Goal: Book appointment/travel/reservation

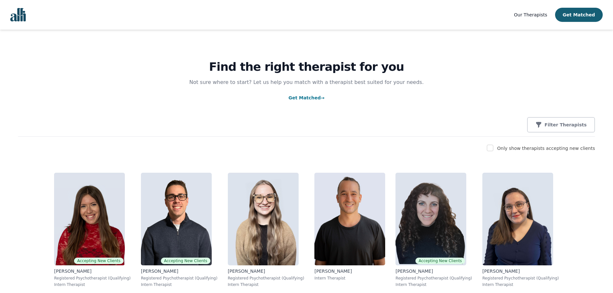
click at [298, 97] on link "Get Matched →" at bounding box center [307, 97] width 36 height 5
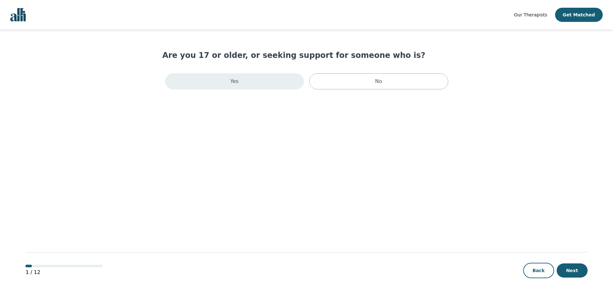
click at [266, 80] on div "Yes" at bounding box center [234, 81] width 139 height 16
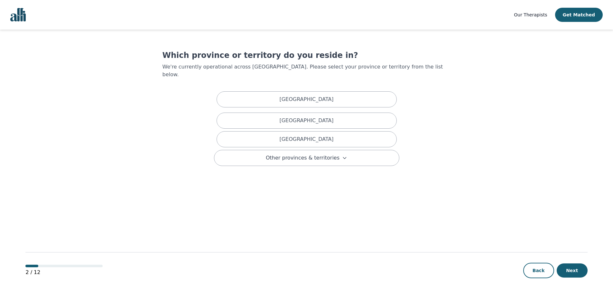
click at [279, 140] on div "Alberta British Columbia Ontario Other provinces & territories" at bounding box center [306, 127] width 185 height 77
click at [280, 135] on div "Ontario" at bounding box center [307, 139] width 180 height 16
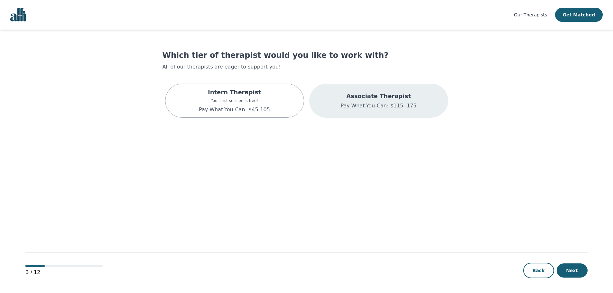
click at [407, 97] on p "Associate Therapist" at bounding box center [379, 96] width 76 height 9
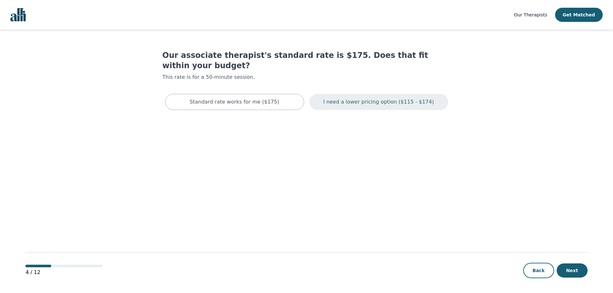
click at [365, 98] on p "I need a lower pricing option ($115 - $174)" at bounding box center [379, 102] width 111 height 8
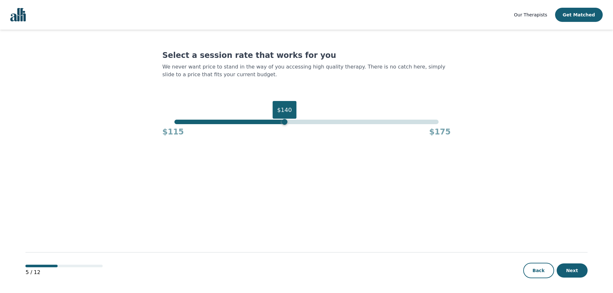
drag, startPoint x: 434, startPoint y: 124, endPoint x: 283, endPoint y: 127, distance: 151.4
click at [283, 127] on div "$140 $115 $175" at bounding box center [307, 128] width 289 height 17
click at [576, 271] on button "Next" at bounding box center [572, 271] width 31 height 14
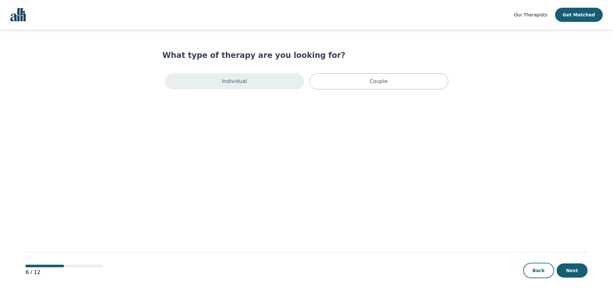
click at [257, 80] on div "Individual" at bounding box center [234, 81] width 139 height 16
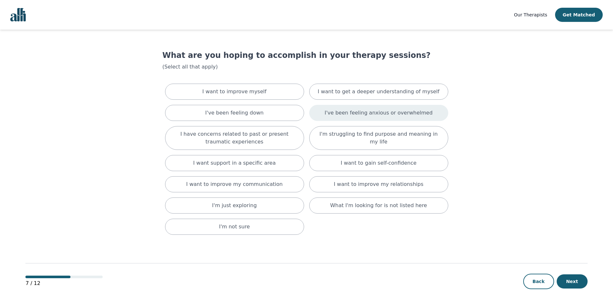
click at [338, 111] on p "I've been feeling anxious or overwhelmed" at bounding box center [379, 113] width 108 height 8
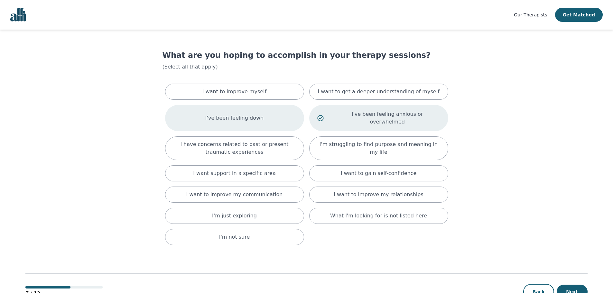
click at [273, 115] on div "I've been feeling down" at bounding box center [234, 118] width 139 height 26
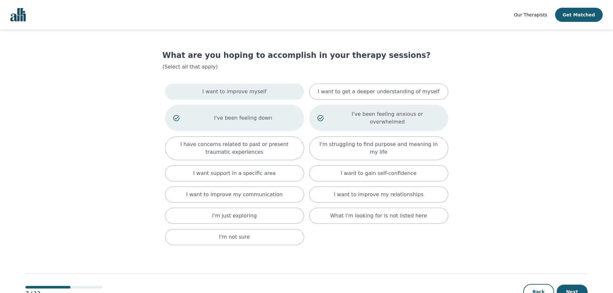
click at [261, 94] on div "I want to improve myself" at bounding box center [234, 92] width 139 height 16
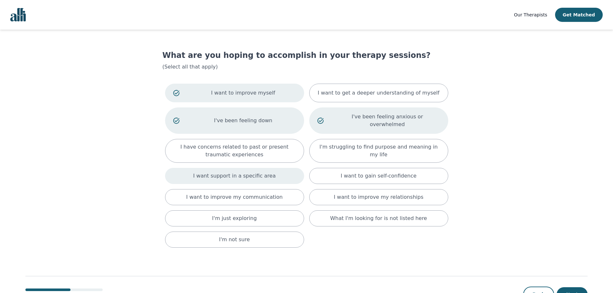
click at [253, 172] on p "I want support in a specific area" at bounding box center [234, 176] width 83 height 8
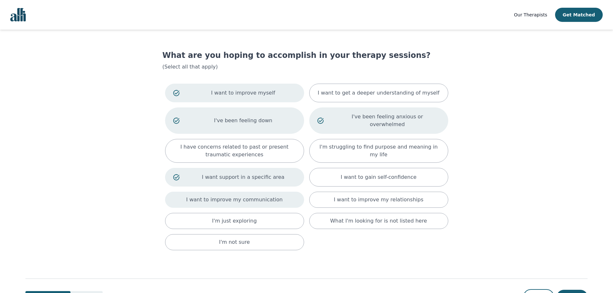
scroll to position [19, 0]
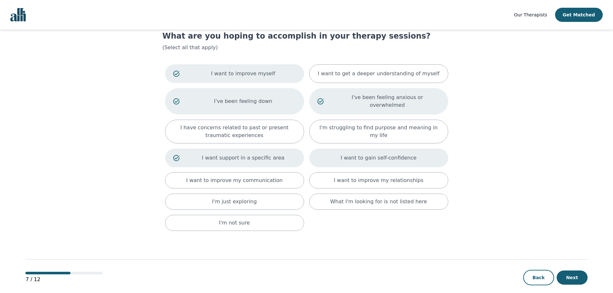
click at [391, 155] on div "I want to gain self-confidence" at bounding box center [378, 158] width 139 height 19
click at [574, 271] on button "Next" at bounding box center [572, 278] width 31 height 14
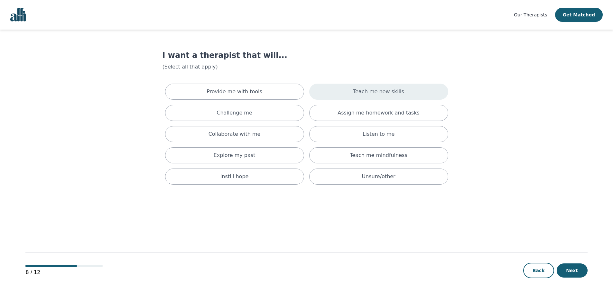
click at [381, 95] on p "Teach me new skills" at bounding box center [378, 92] width 51 height 8
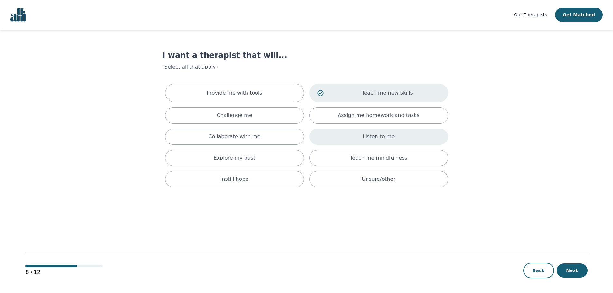
click at [328, 138] on div "Listen to me" at bounding box center [378, 137] width 139 height 16
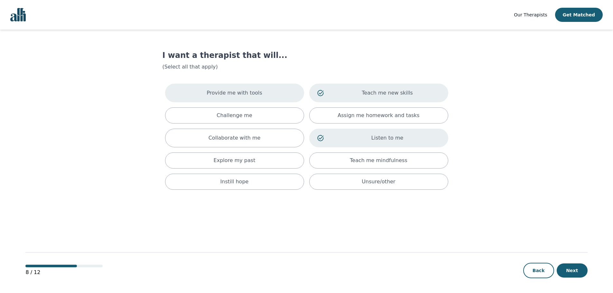
click at [248, 91] on p "Provide me with tools" at bounding box center [235, 93] width 56 height 8
click at [250, 158] on p "Explore my past" at bounding box center [235, 161] width 42 height 8
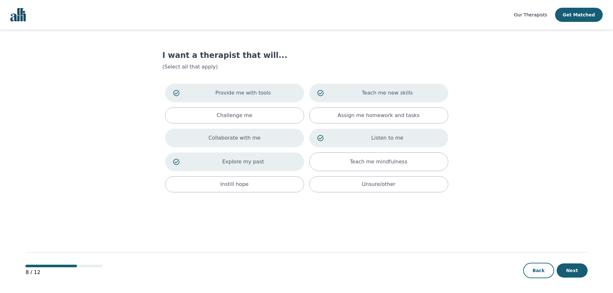
click at [266, 137] on div "Collaborate with me" at bounding box center [234, 138] width 139 height 19
click at [580, 269] on button "Next" at bounding box center [572, 271] width 31 height 14
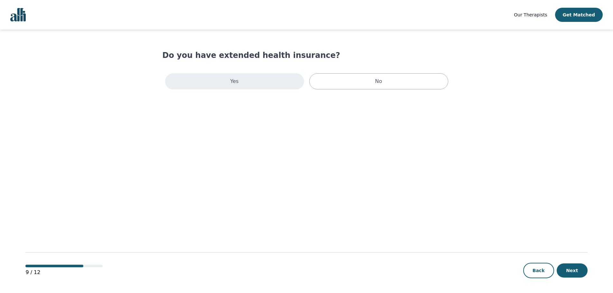
click at [274, 85] on div "Yes" at bounding box center [234, 81] width 139 height 16
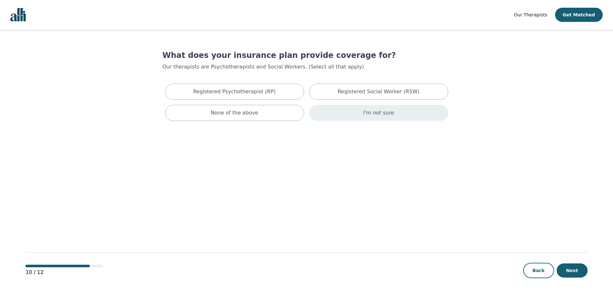
click at [342, 113] on div "I'm not sure" at bounding box center [378, 113] width 139 height 16
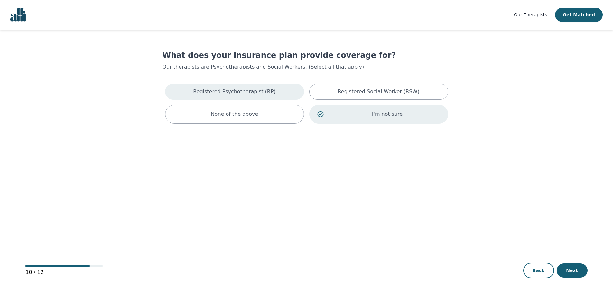
click at [259, 93] on p "Registered Psychotherapist (RP)" at bounding box center [234, 92] width 83 height 8
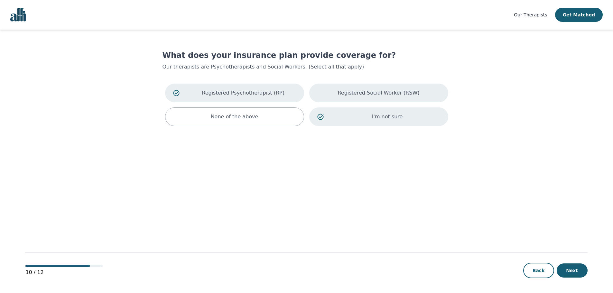
click at [344, 90] on div "Registered Social Worker (RSW)" at bounding box center [378, 93] width 139 height 19
click at [370, 94] on p "Registered Social Worker (RSW)" at bounding box center [388, 93] width 106 height 8
click at [234, 93] on p "Registered Psychotherapist (RP)" at bounding box center [244, 93] width 106 height 8
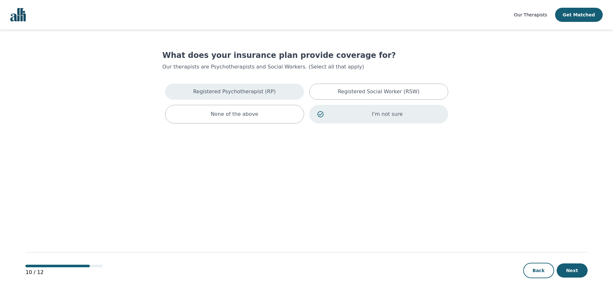
click at [256, 90] on p "Registered Psychotherapist (RP)" at bounding box center [234, 92] width 83 height 8
click at [571, 271] on button "Next" at bounding box center [572, 271] width 31 height 14
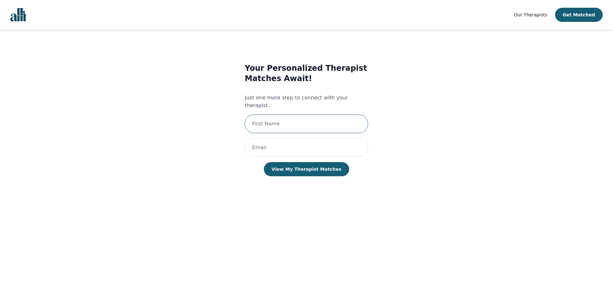
click at [281, 115] on input "text" at bounding box center [307, 124] width 124 height 19
type input "Arash"
click at [292, 138] on input "email" at bounding box center [307, 147] width 124 height 19
type input "zamanie@gmail.com"
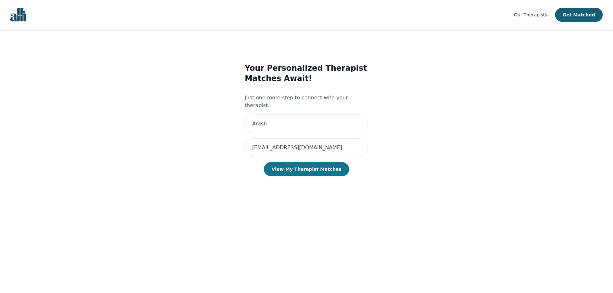
click at [308, 164] on button "View My Therapist Matches" at bounding box center [306, 169] width 85 height 14
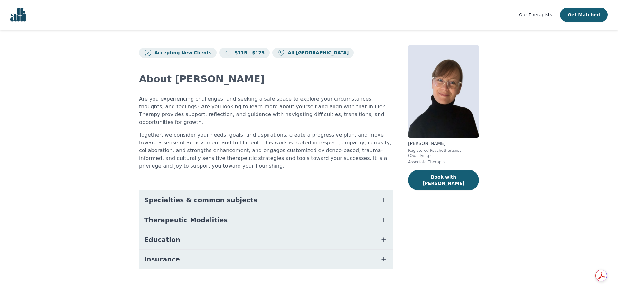
click at [222, 196] on span "Specialties & common subjects" at bounding box center [200, 200] width 113 height 9
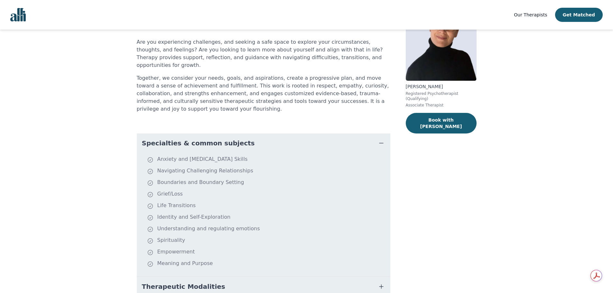
scroll to position [64, 0]
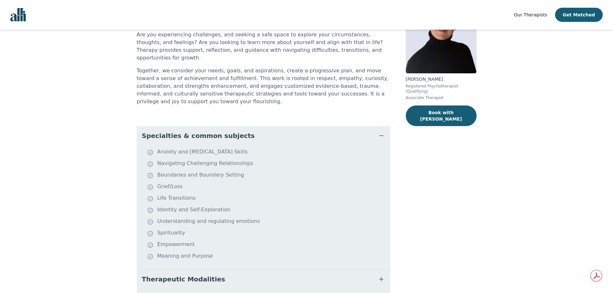
click at [189, 131] on span "Specialties & common subjects" at bounding box center [198, 135] width 113 height 9
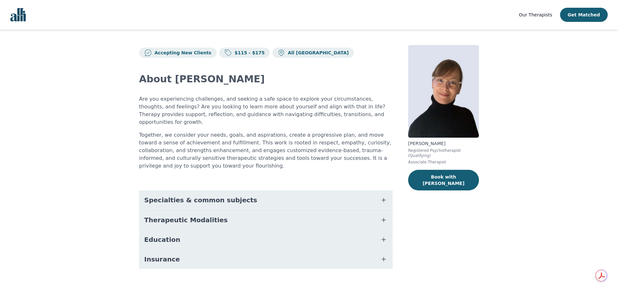
click at [181, 216] on span "Therapeutic Modalities" at bounding box center [185, 220] width 83 height 9
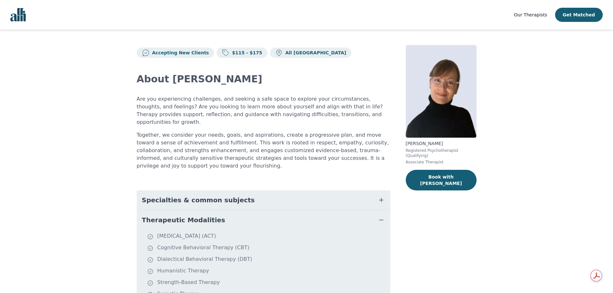
click at [180, 216] on span "Therapeutic Modalities" at bounding box center [183, 220] width 83 height 9
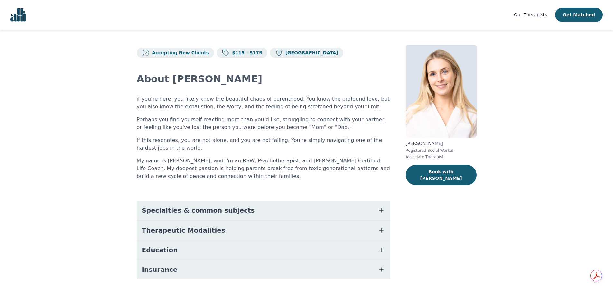
click at [199, 209] on span "Specialties & common subjects" at bounding box center [198, 210] width 113 height 9
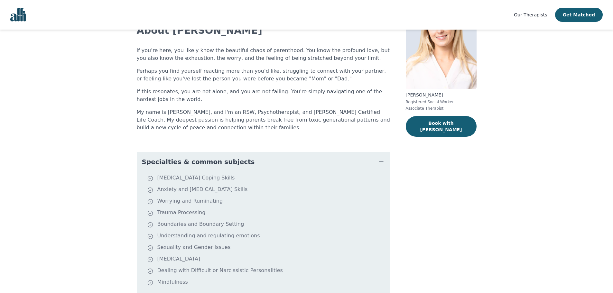
scroll to position [141, 0]
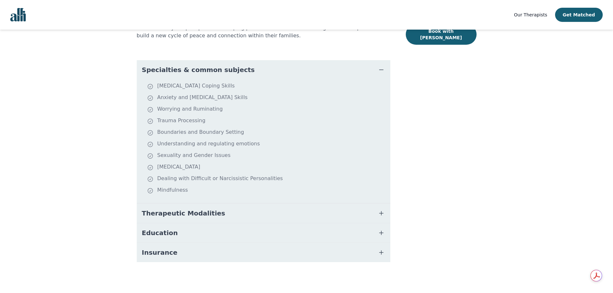
click at [184, 229] on button "Education" at bounding box center [264, 232] width 254 height 19
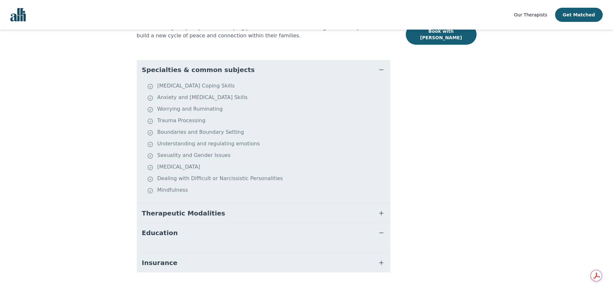
click at [178, 231] on button "Education" at bounding box center [264, 232] width 254 height 19
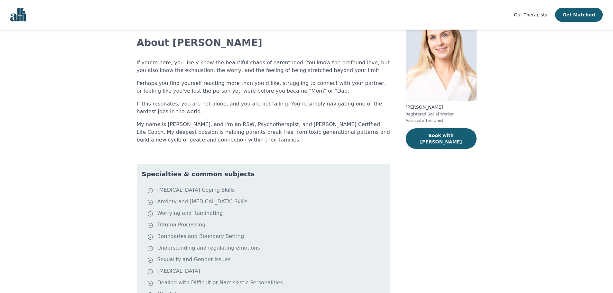
scroll to position [0, 0]
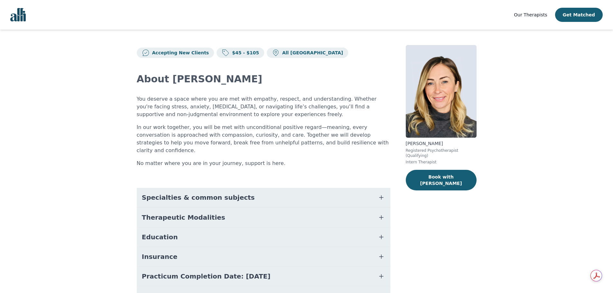
click at [198, 194] on span "Specialties & common subjects" at bounding box center [198, 197] width 113 height 9
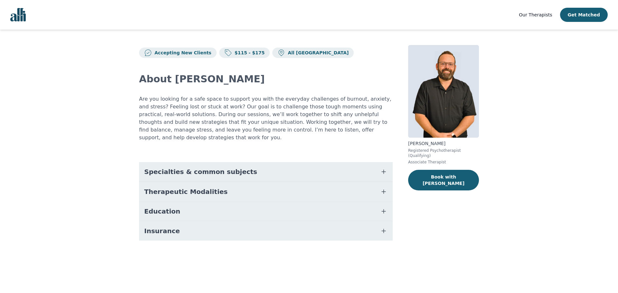
click at [199, 167] on span "Specialties & common subjects" at bounding box center [200, 171] width 113 height 9
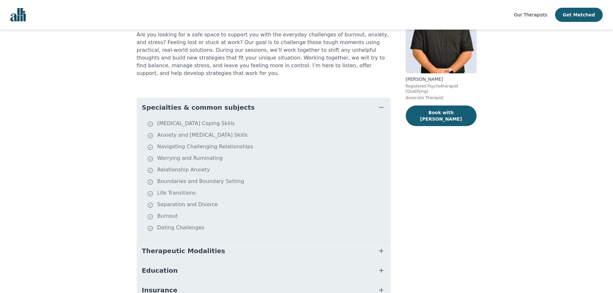
scroll to position [32, 0]
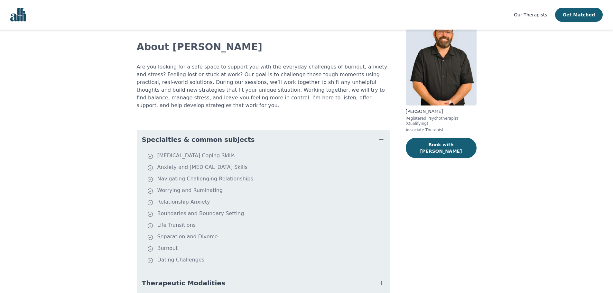
click at [219, 137] on button "Specialties & common subjects" at bounding box center [264, 139] width 254 height 19
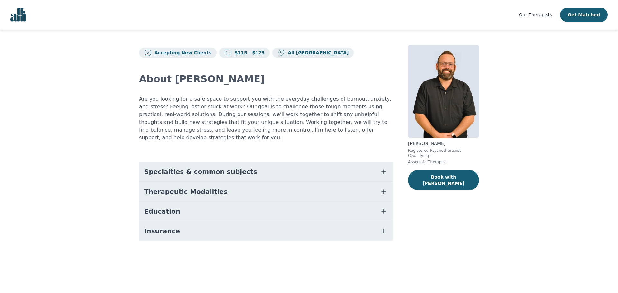
click at [201, 167] on span "Specialties & common subjects" at bounding box center [200, 171] width 113 height 9
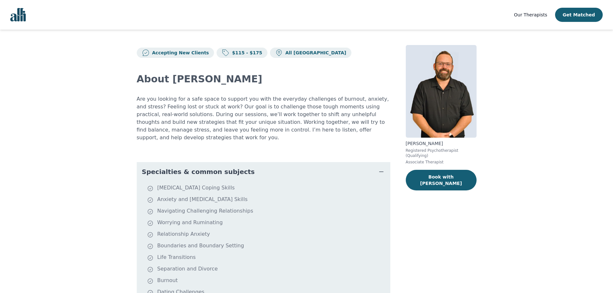
click at [204, 167] on span "Specialties & common subjects" at bounding box center [198, 171] width 113 height 9
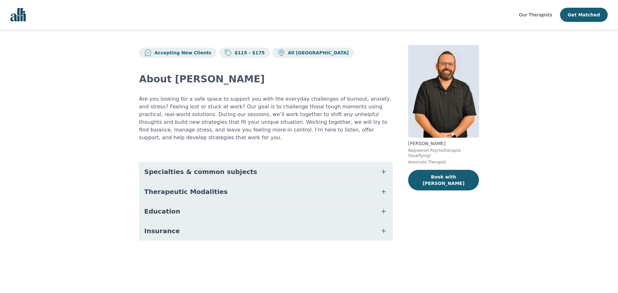
click at [167, 207] on span "Education" at bounding box center [162, 211] width 36 height 9
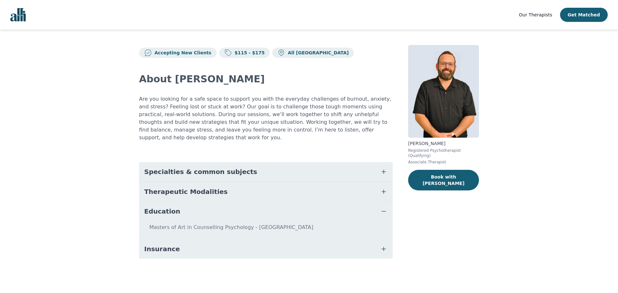
click at [166, 207] on span "Education" at bounding box center [162, 211] width 36 height 9
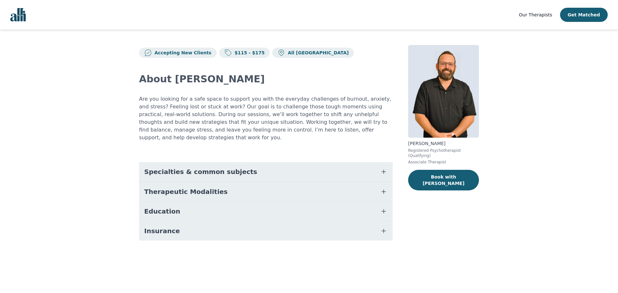
click at [164, 227] on span "Insurance" at bounding box center [162, 231] width 36 height 9
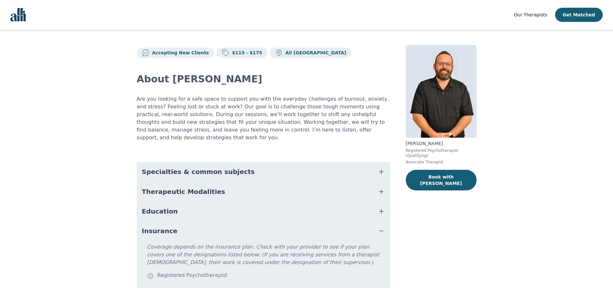
click at [162, 227] on span "Insurance" at bounding box center [160, 231] width 36 height 9
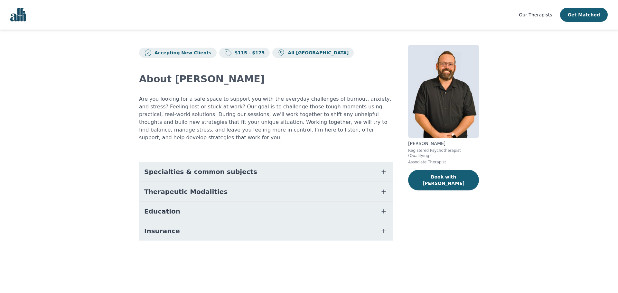
click at [176, 187] on span "Therapeutic Modalities" at bounding box center [185, 191] width 83 height 9
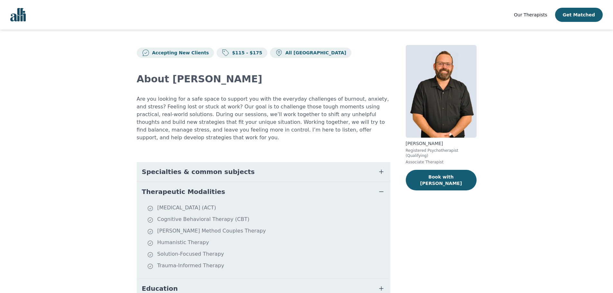
click at [175, 187] on span "Therapeutic Modalities" at bounding box center [183, 191] width 83 height 9
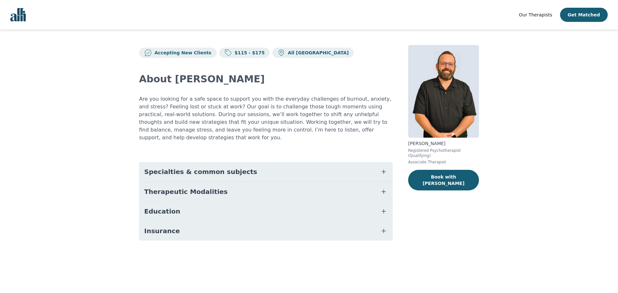
click at [181, 167] on span "Specialties & common subjects" at bounding box center [200, 171] width 113 height 9
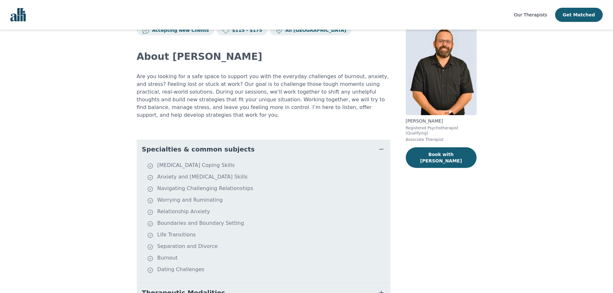
scroll to position [32, 0]
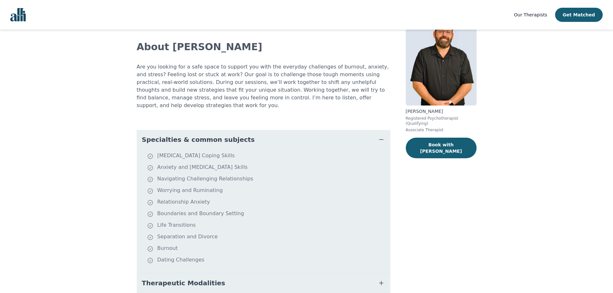
click at [205, 135] on span "Specialties & common subjects" at bounding box center [198, 139] width 113 height 9
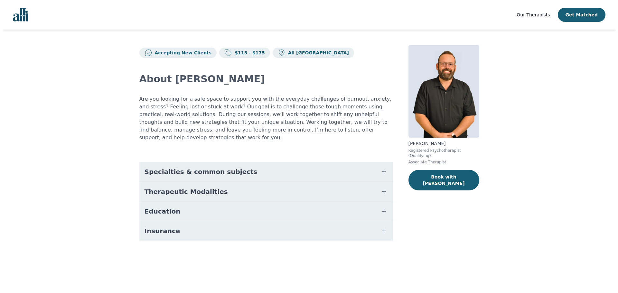
scroll to position [0, 0]
click at [425, 142] on p "Josh Cadieux" at bounding box center [443, 143] width 71 height 6
click at [534, 101] on main "Accepting New Clients $115 - $175 All Canada About Josh Are you looking for a s…" at bounding box center [309, 151] width 618 height 242
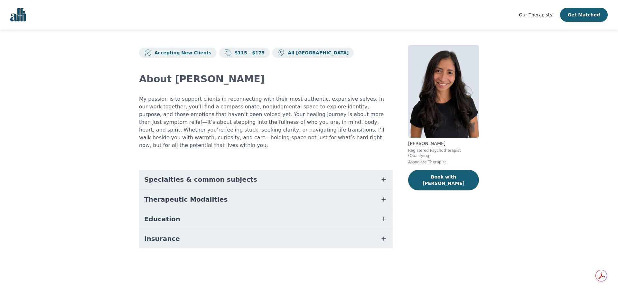
click at [228, 175] on span "Specialties & common subjects" at bounding box center [200, 179] width 113 height 9
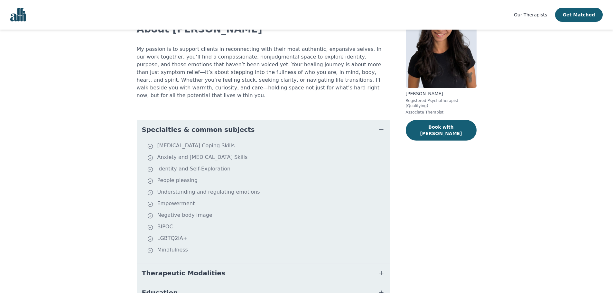
scroll to position [64, 0]
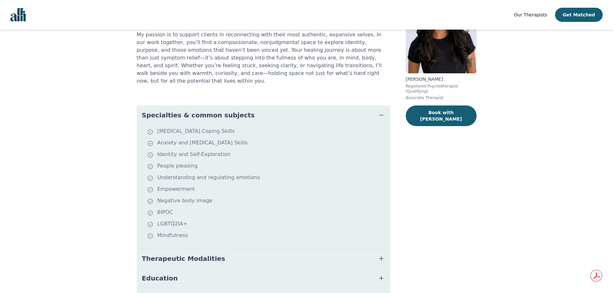
click at [213, 111] on span "Specialties & common subjects" at bounding box center [198, 115] width 113 height 9
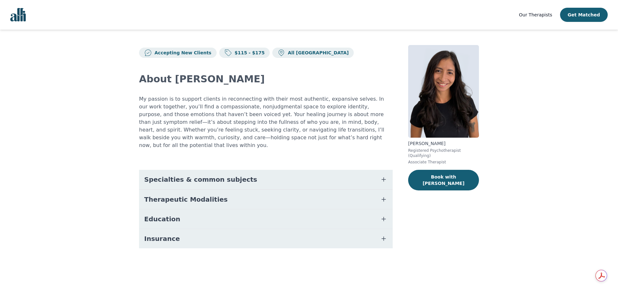
click at [201, 175] on span "Specialties & common subjects" at bounding box center [200, 179] width 113 height 9
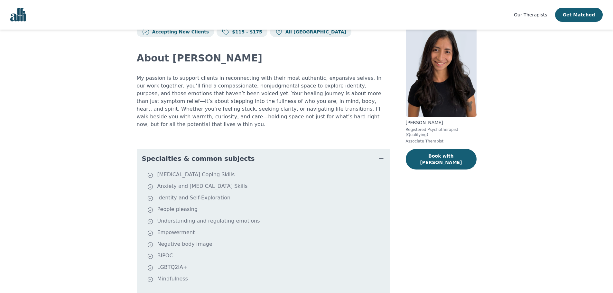
scroll to position [32, 0]
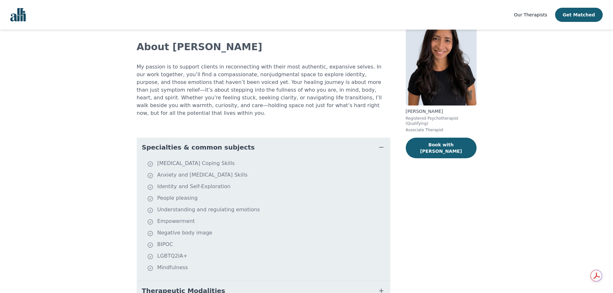
click at [227, 143] on span "Specialties & common subjects" at bounding box center [198, 147] width 113 height 9
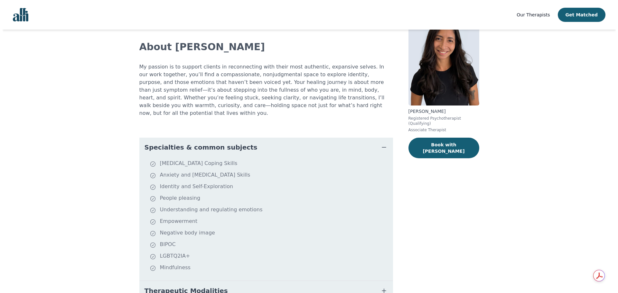
scroll to position [0, 0]
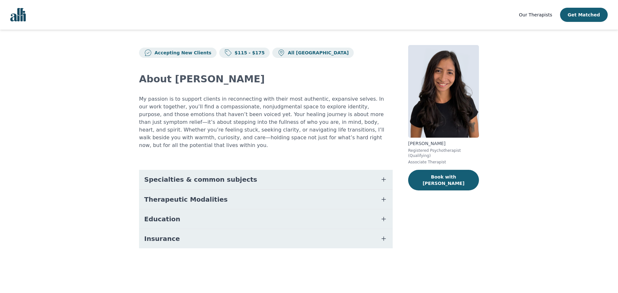
click at [424, 144] on p "Natalia Sarmiento" at bounding box center [443, 143] width 71 height 6
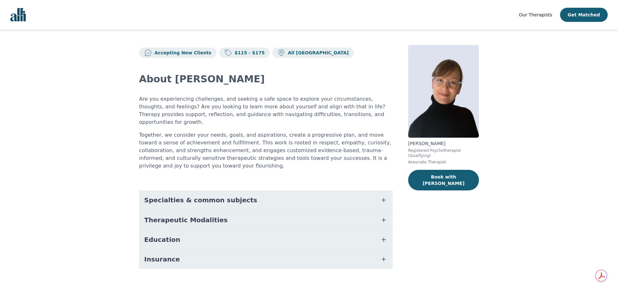
click at [225, 196] on span "Specialties & common subjects" at bounding box center [200, 200] width 113 height 9
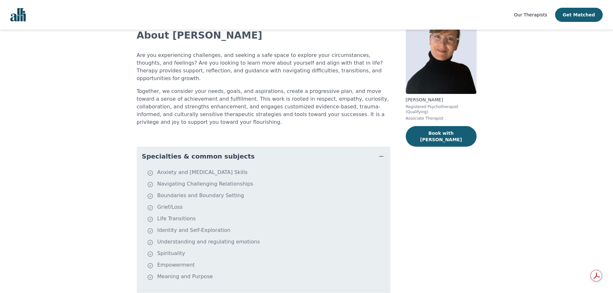
scroll to position [32, 0]
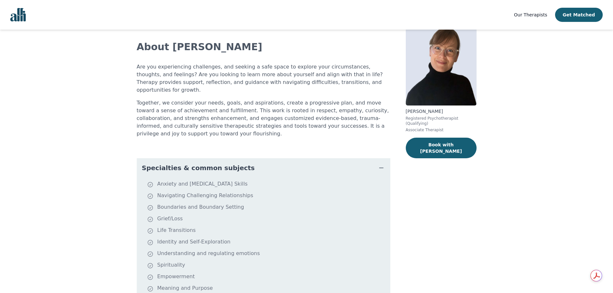
click at [234, 158] on button "Specialties & common subjects" at bounding box center [264, 167] width 254 height 19
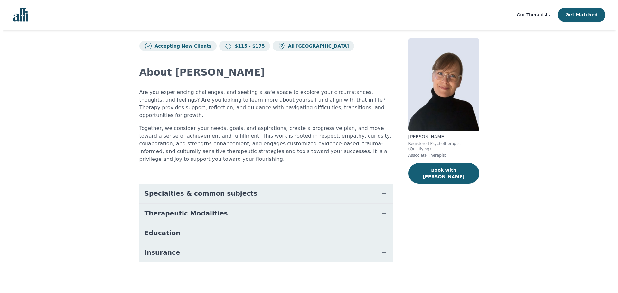
scroll to position [0, 0]
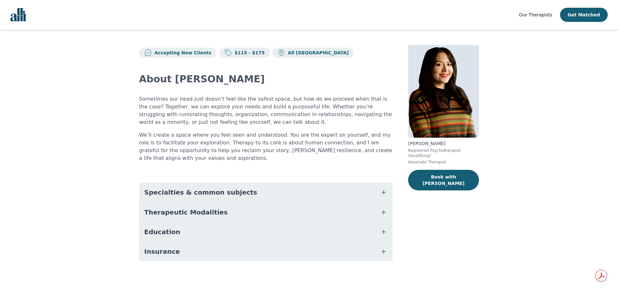
click at [186, 188] on span "Specialties & common subjects" at bounding box center [200, 192] width 113 height 9
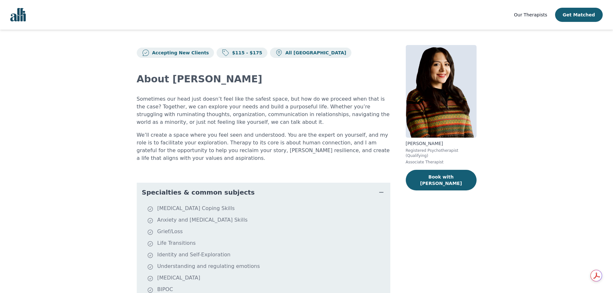
click at [205, 188] on span "Specialties & common subjects" at bounding box center [198, 192] width 113 height 9
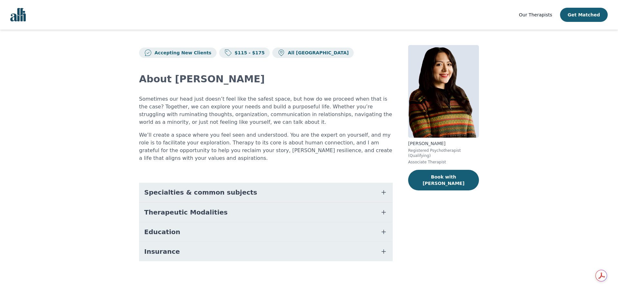
click at [226, 188] on span "Specialties & common subjects" at bounding box center [200, 192] width 113 height 9
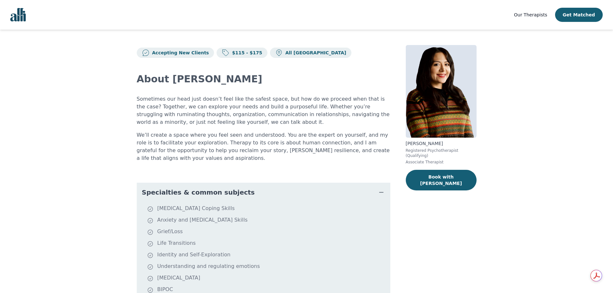
click at [215, 188] on span "Specialties & common subjects" at bounding box center [198, 192] width 113 height 9
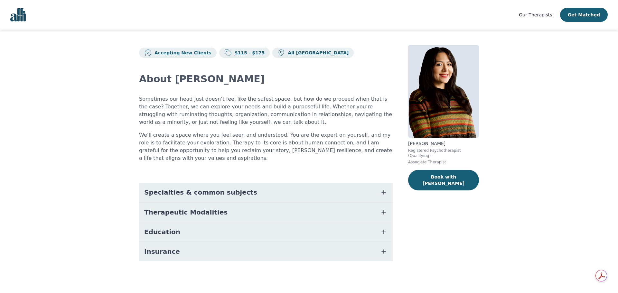
click at [207, 203] on button "Therapeutic Modalities" at bounding box center [266, 212] width 254 height 19
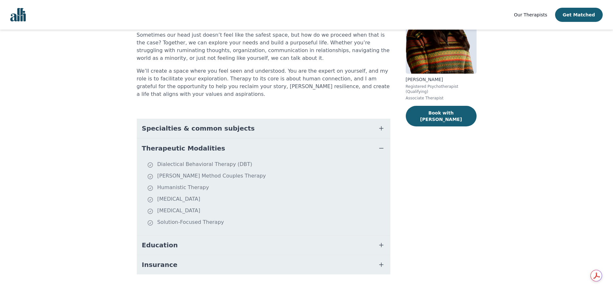
scroll to position [64, 0]
click at [207, 144] on span "Therapeutic Modalities" at bounding box center [183, 148] width 83 height 9
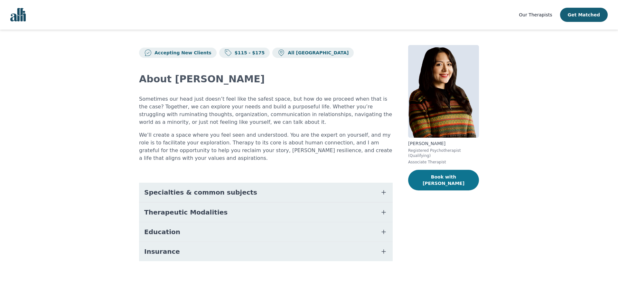
click at [437, 176] on button "Book with [PERSON_NAME]" at bounding box center [443, 180] width 71 height 21
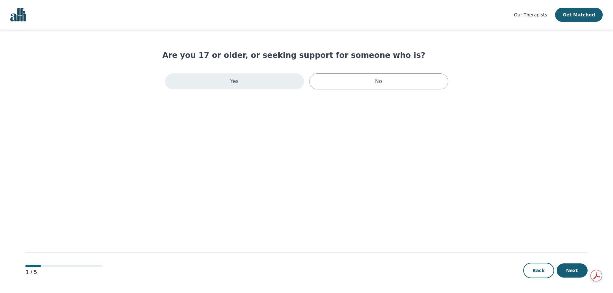
click at [271, 86] on div "Yes" at bounding box center [234, 81] width 139 height 16
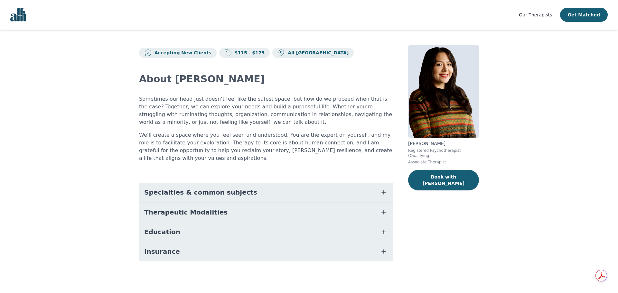
click at [186, 223] on button "Education" at bounding box center [266, 232] width 254 height 19
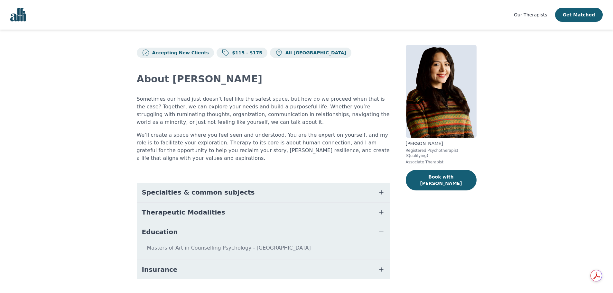
drag, startPoint x: 301, startPoint y: 241, endPoint x: 245, endPoint y: 240, distance: 55.7
click at [245, 244] on p "Masters of Art in Counselling Psychology - [GEOGRAPHIC_DATA]" at bounding box center [263, 250] width 249 height 13
click at [521, 146] on main "Accepting New Clients $115 - $175 All Canada About Luisa Sometimes our head jus…" at bounding box center [306, 170] width 613 height 281
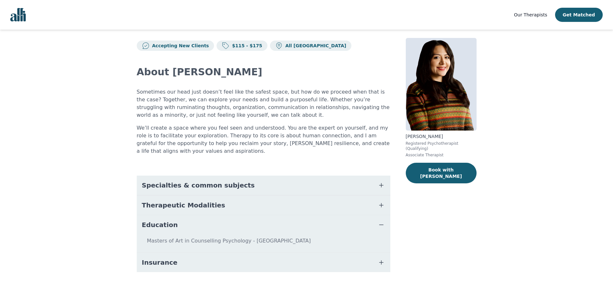
scroll to position [9, 0]
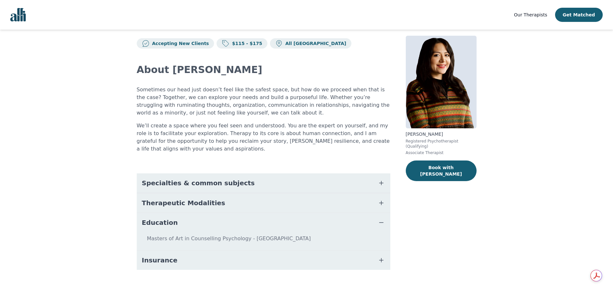
click at [262, 218] on button "Education" at bounding box center [264, 222] width 254 height 19
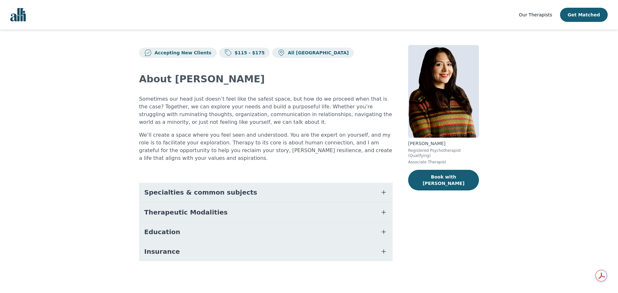
click at [177, 249] on button "Insurance" at bounding box center [266, 251] width 254 height 19
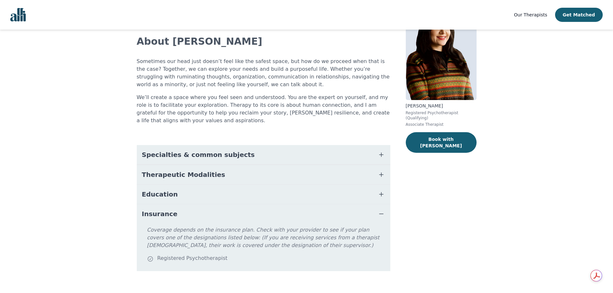
scroll to position [39, 0]
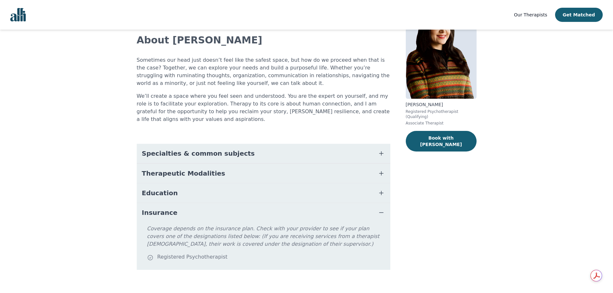
click at [328, 206] on button "Insurance" at bounding box center [264, 212] width 254 height 19
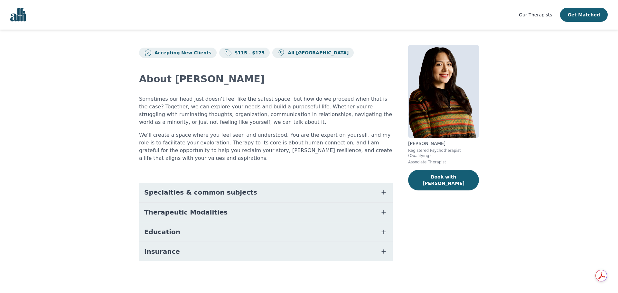
click at [250, 205] on button "Therapeutic Modalities" at bounding box center [266, 212] width 254 height 19
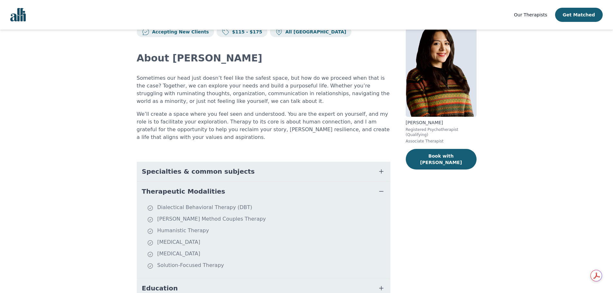
scroll to position [64, 0]
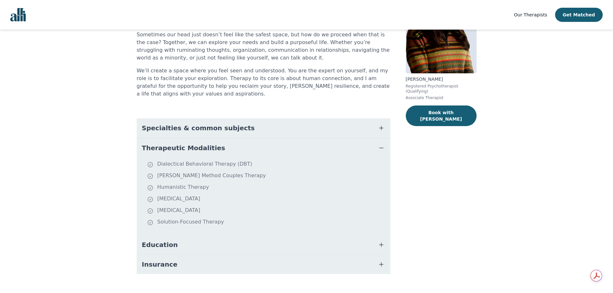
click at [216, 138] on button "Therapeutic Modalities" at bounding box center [264, 147] width 254 height 19
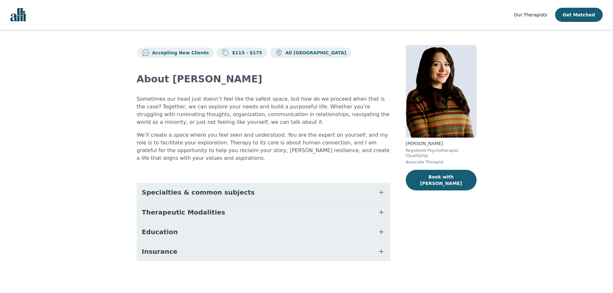
scroll to position [0, 0]
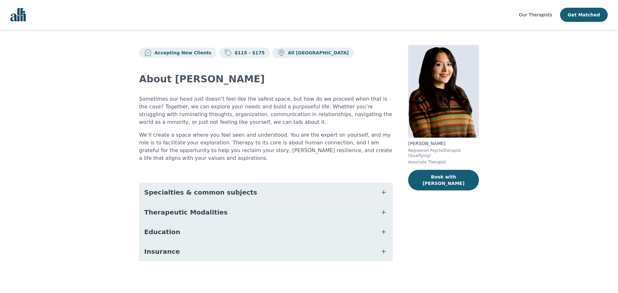
click at [198, 188] on span "Specialties & common subjects" at bounding box center [200, 192] width 113 height 9
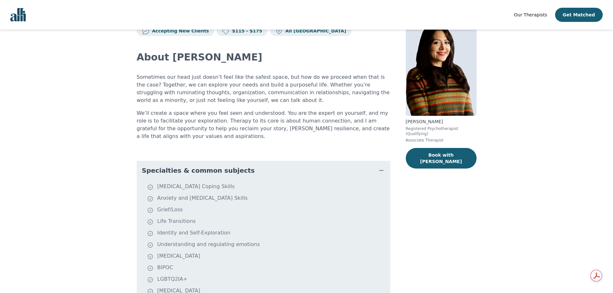
scroll to position [32, 0]
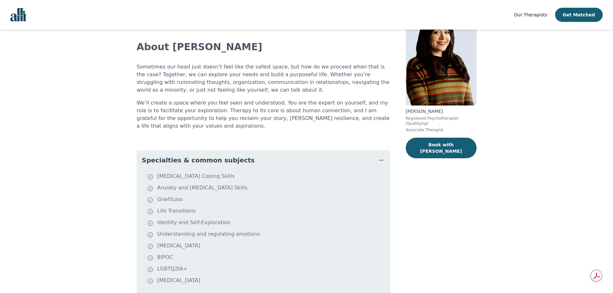
click at [216, 156] on span "Specialties & common subjects" at bounding box center [198, 160] width 113 height 9
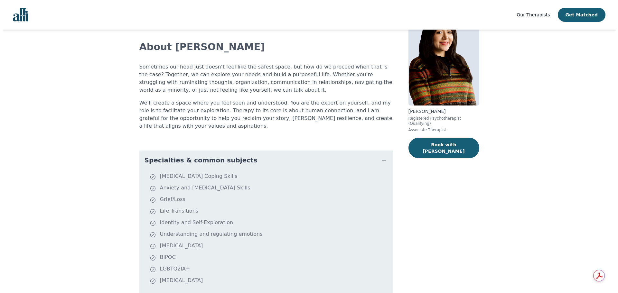
scroll to position [0, 0]
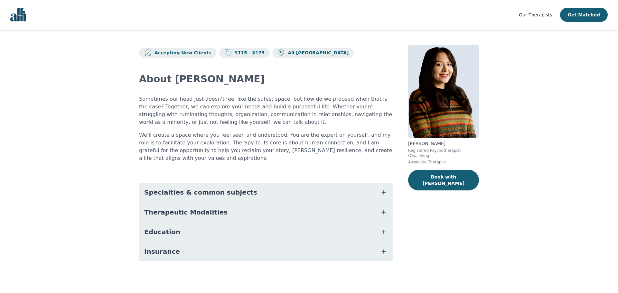
click at [422, 145] on p "Luisa Diaz Flores" at bounding box center [443, 143] width 71 height 6
click at [501, 223] on main "Accepting New Clients $115 - $175 All Canada About Luisa Sometimes our head jus…" at bounding box center [309, 161] width 618 height 263
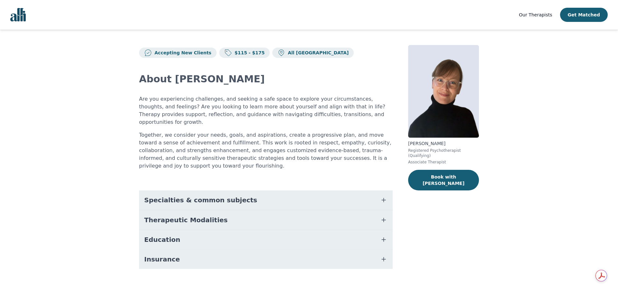
click at [422, 142] on p "[PERSON_NAME]" at bounding box center [443, 143] width 71 height 6
click at [516, 225] on main "Accepting New Clients $115 - $175 All Canada About [PERSON_NAME] Are you experi…" at bounding box center [309, 165] width 618 height 270
